Goal: Download file/media

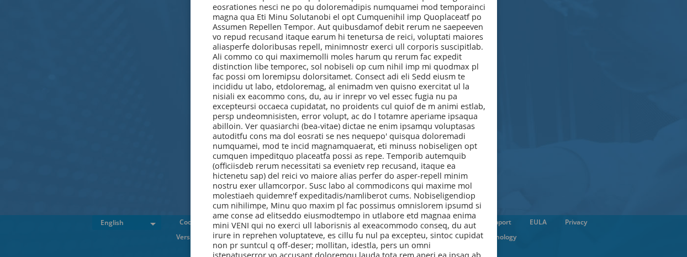
scroll to position [4176, 0]
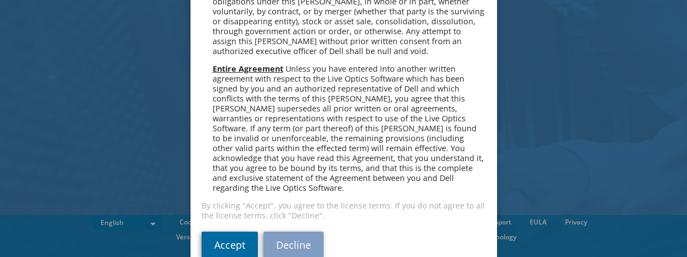
click at [222, 232] on link "Accept" at bounding box center [230, 245] width 56 height 27
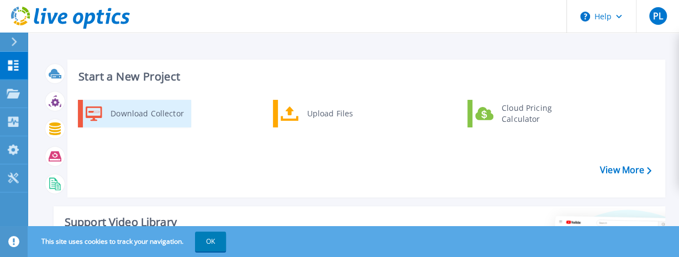
click at [145, 115] on div "Download Collector" at bounding box center [146, 114] width 83 height 22
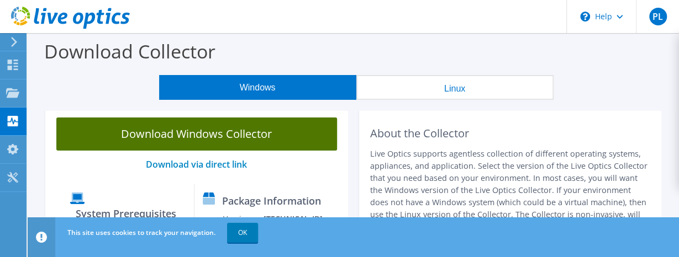
click at [188, 136] on link "Download Windows Collector" at bounding box center [196, 134] width 281 height 33
